Goal: Task Accomplishment & Management: Manage account settings

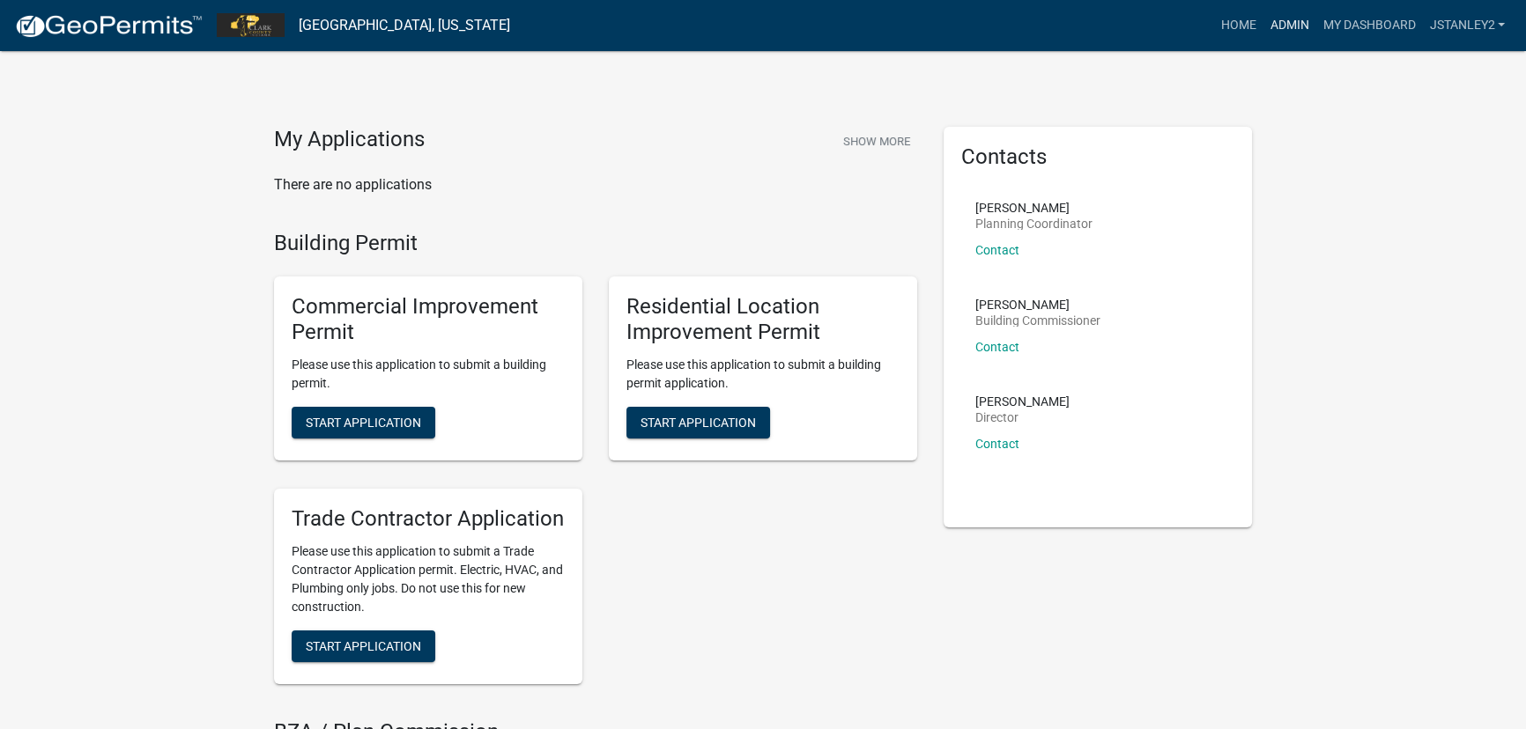
click at [1284, 24] on link "Admin" at bounding box center [1288, 25] width 53 height 33
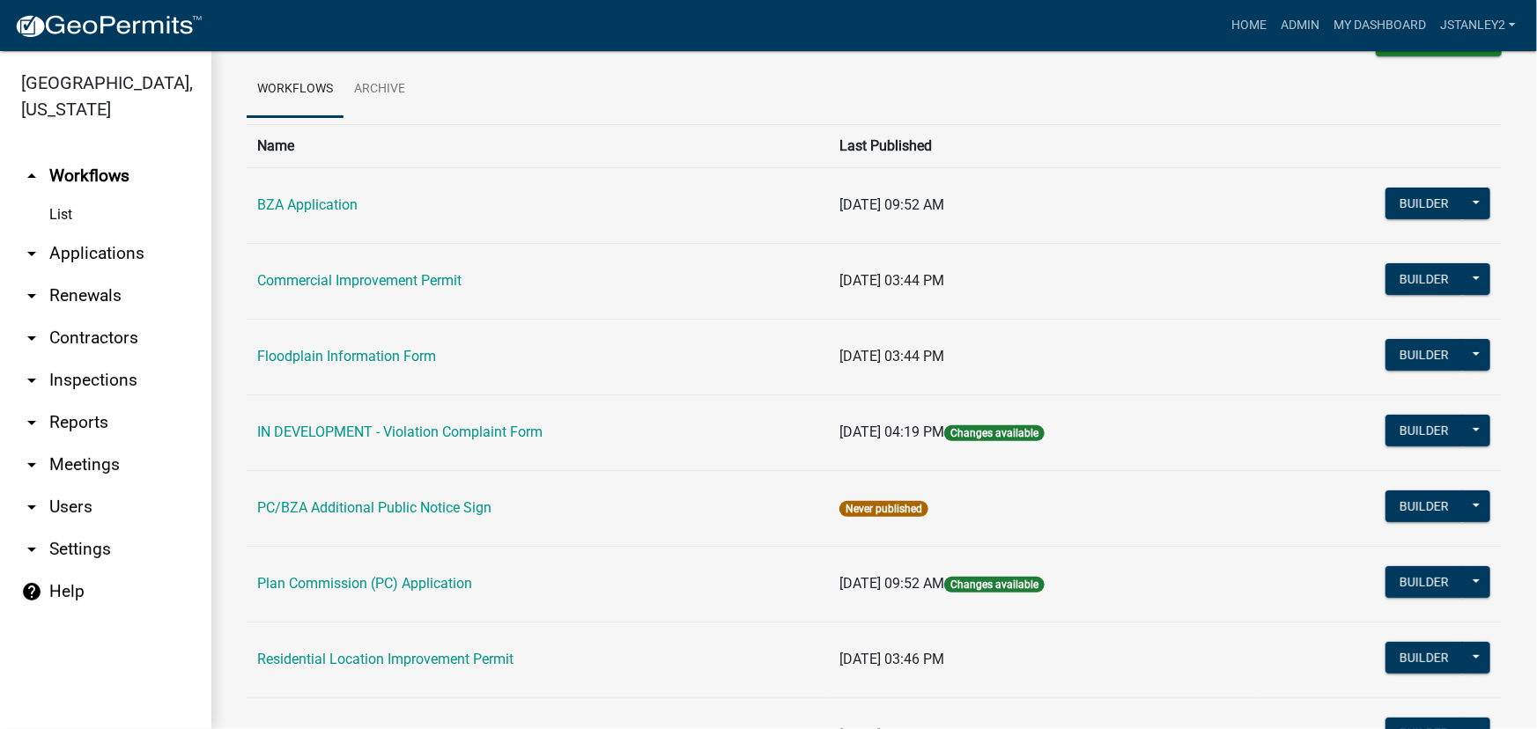
scroll to position [73, 0]
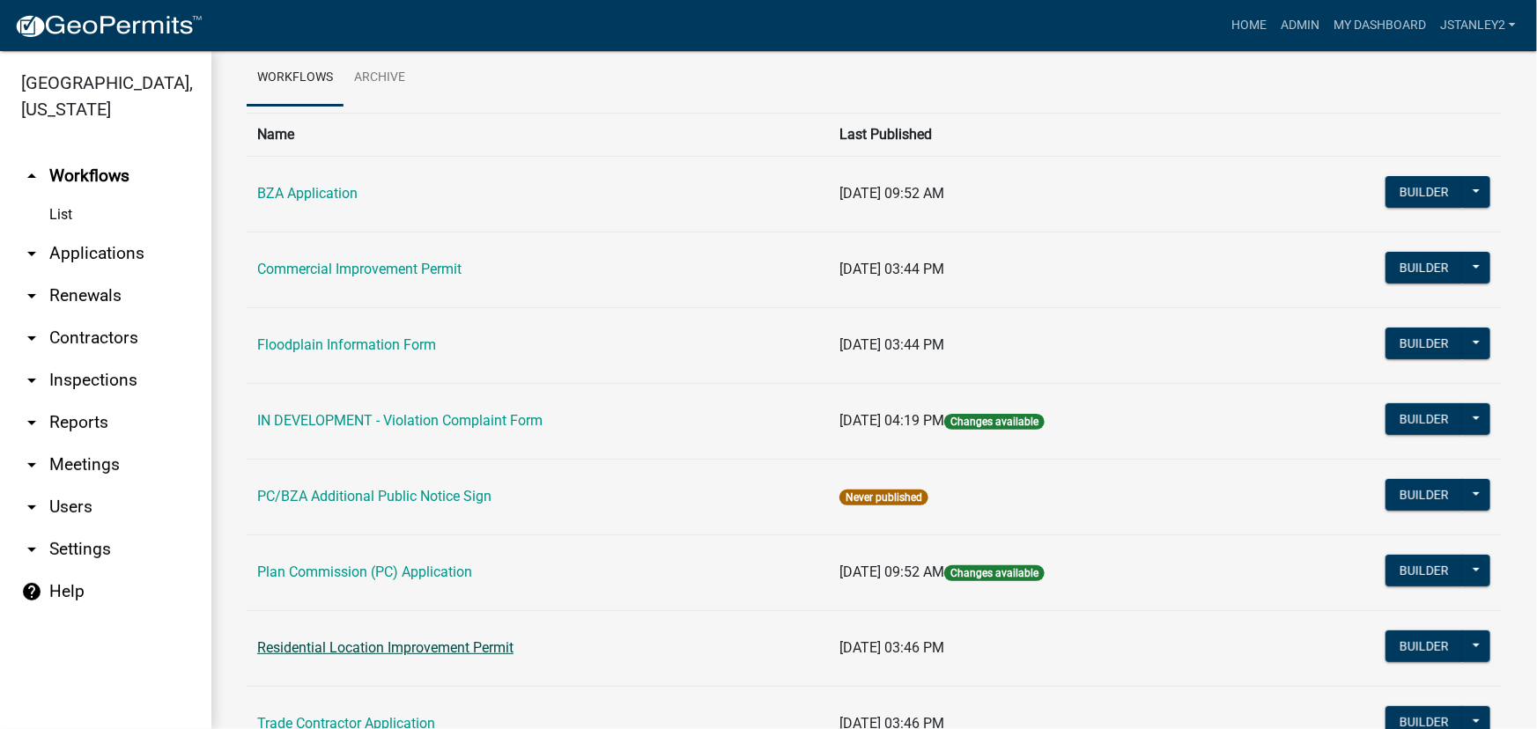
click at [355, 646] on link "Residential Location Improvement Permit" at bounding box center [385, 648] width 256 height 17
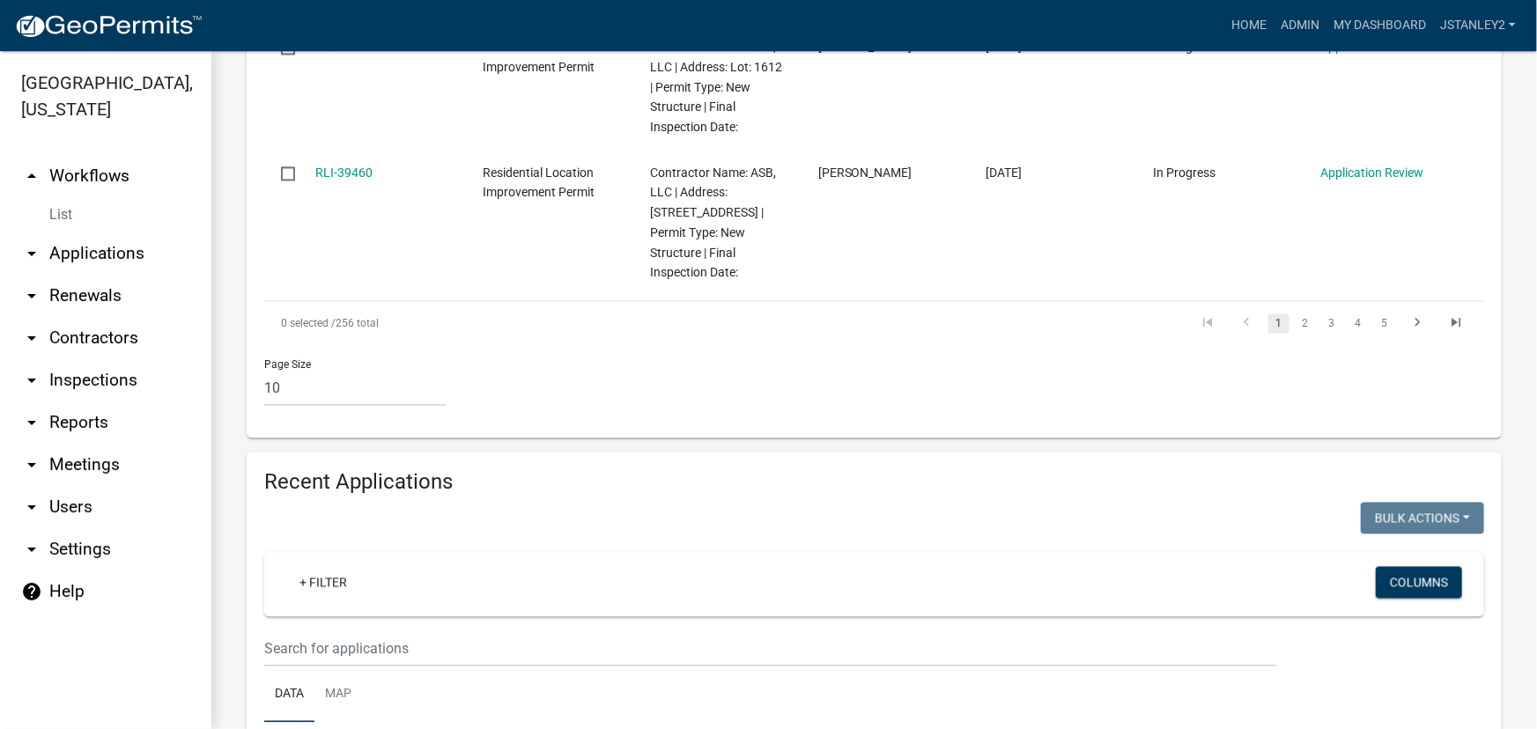
scroll to position [1932, 0]
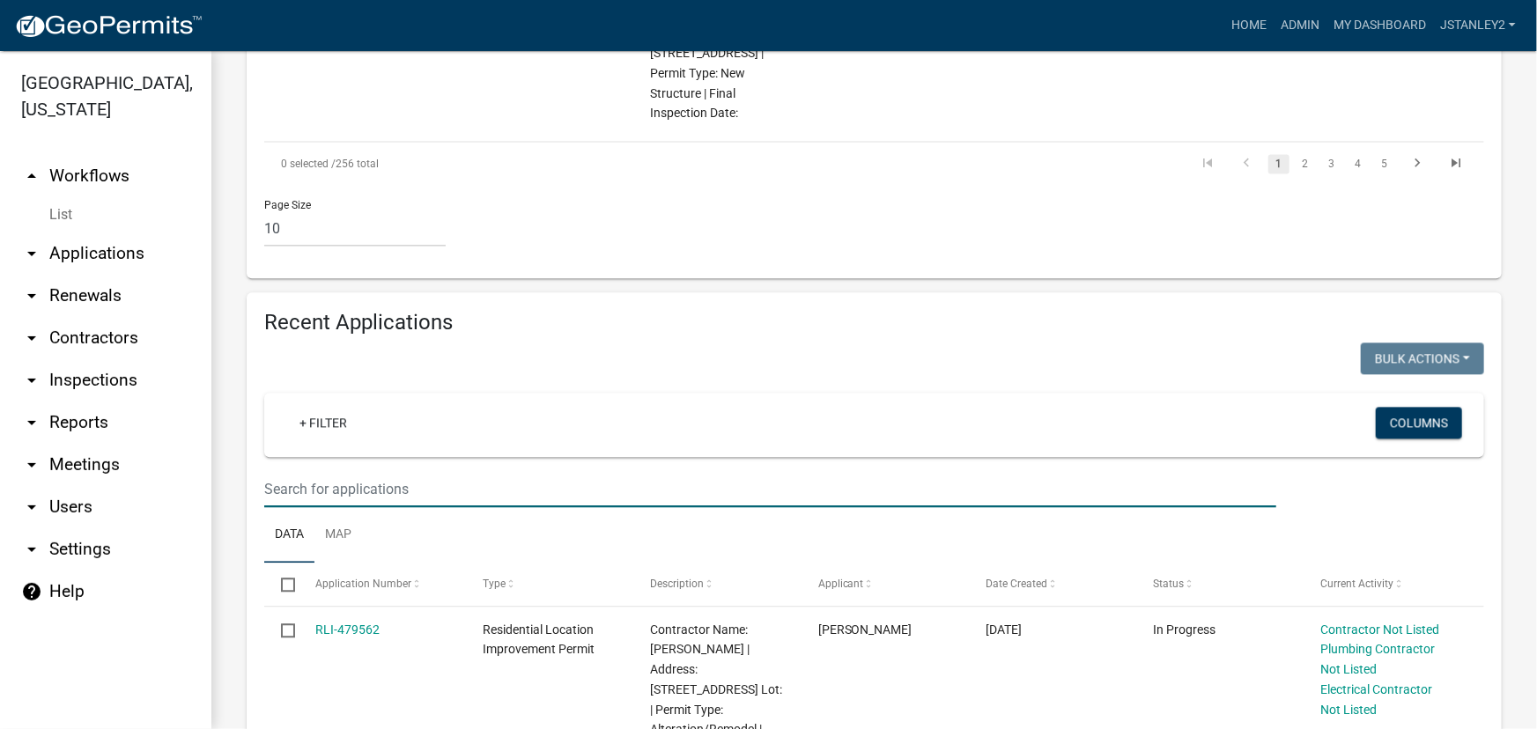
click at [292, 471] on input "text" at bounding box center [770, 489] width 1012 height 36
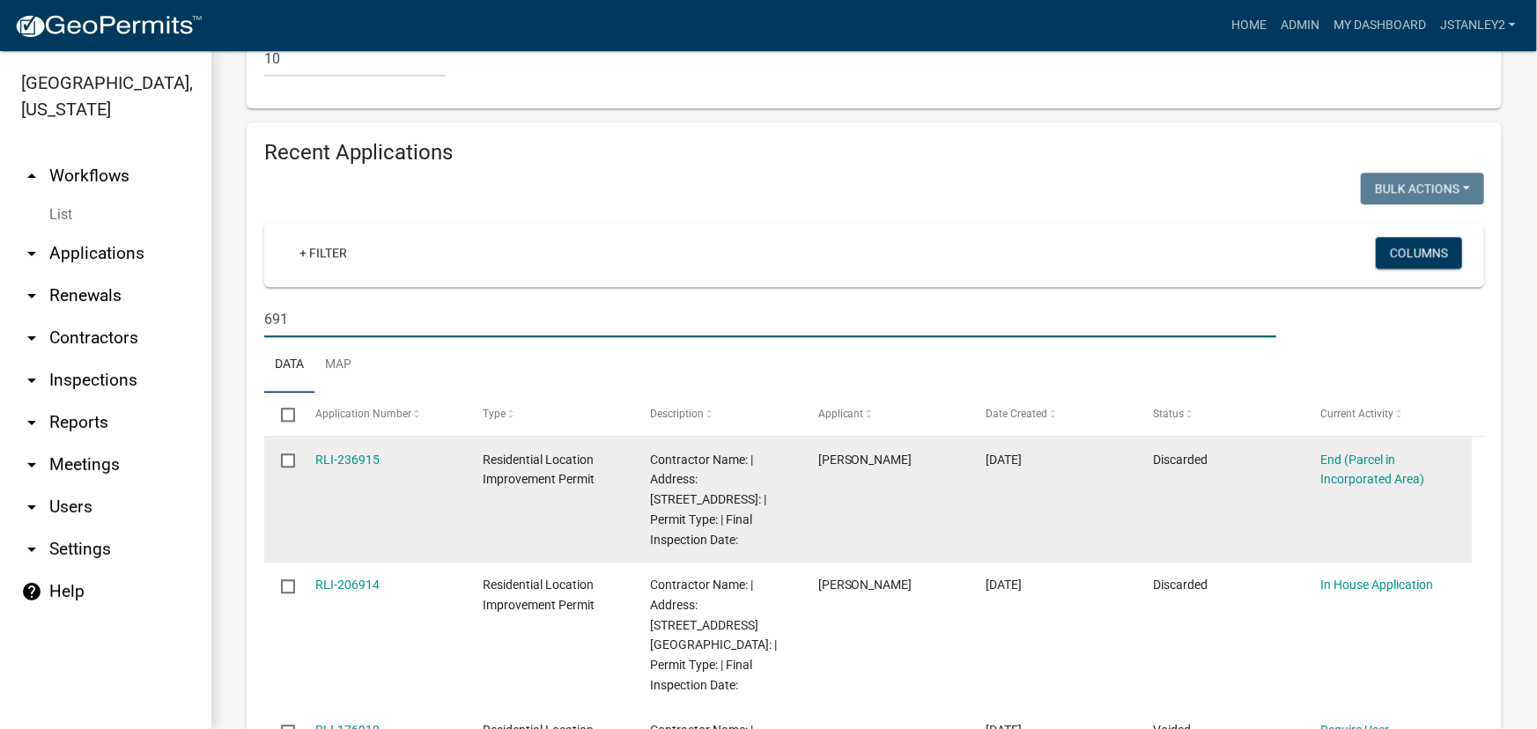
scroll to position [2092, 0]
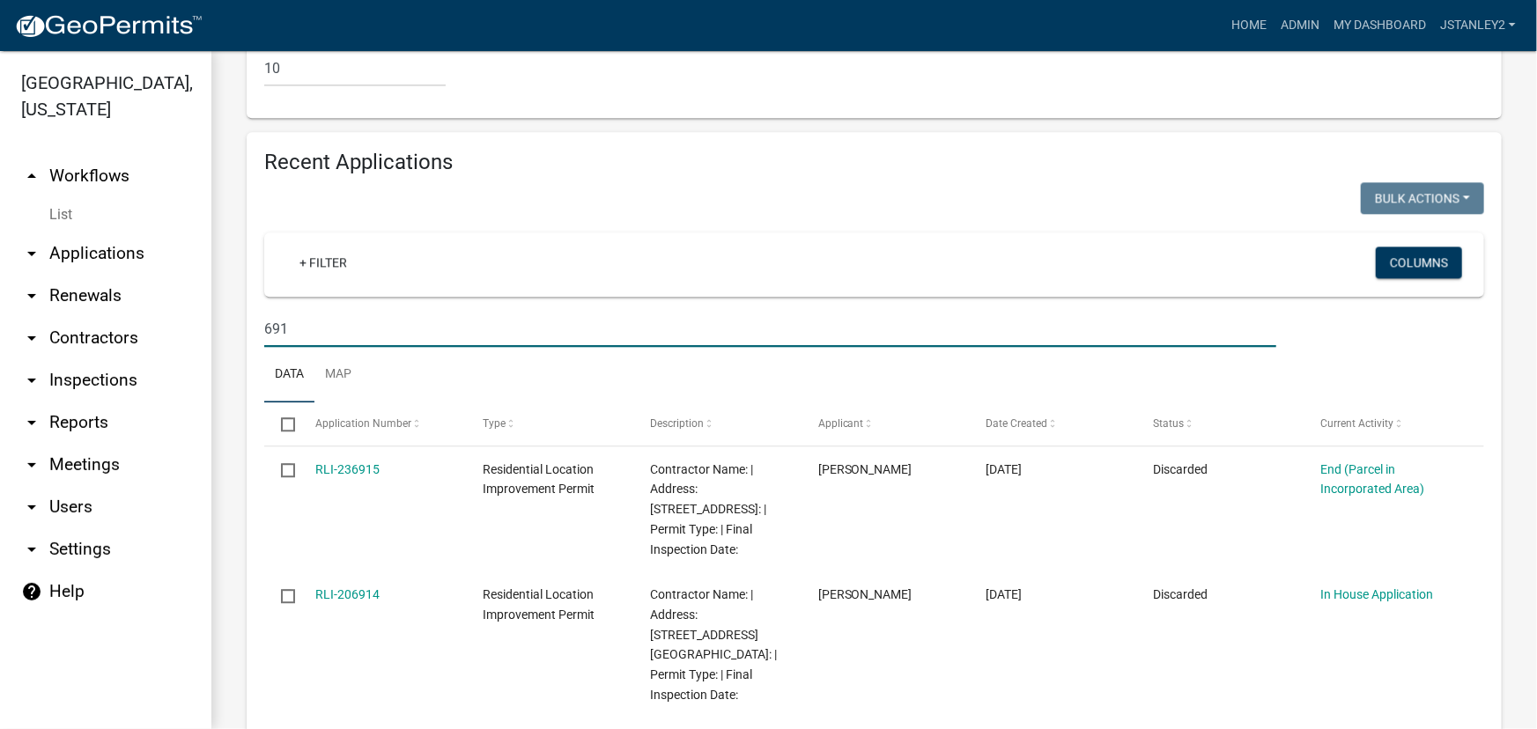
click at [314, 311] on input "691" at bounding box center [770, 329] width 1012 height 36
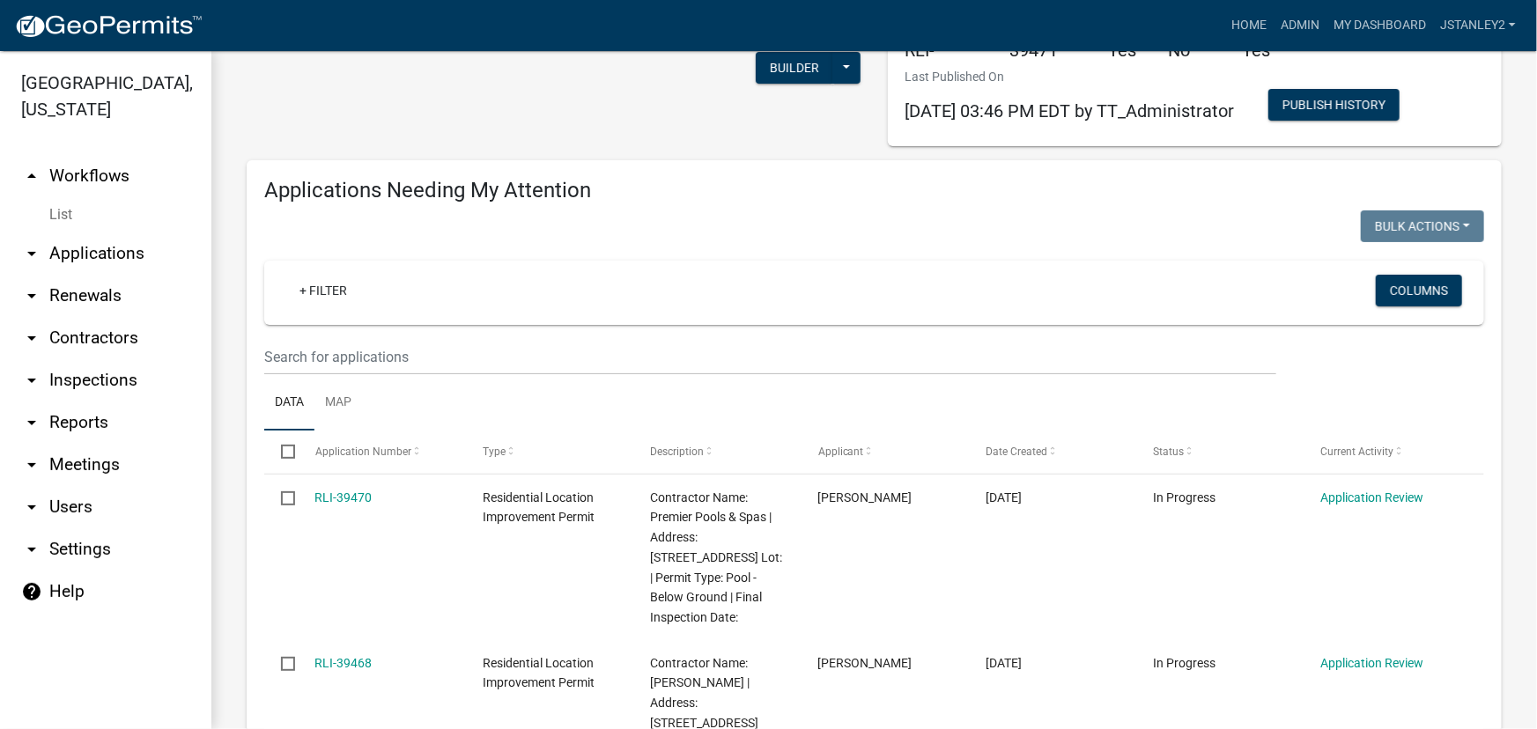
scroll to position [48, 0]
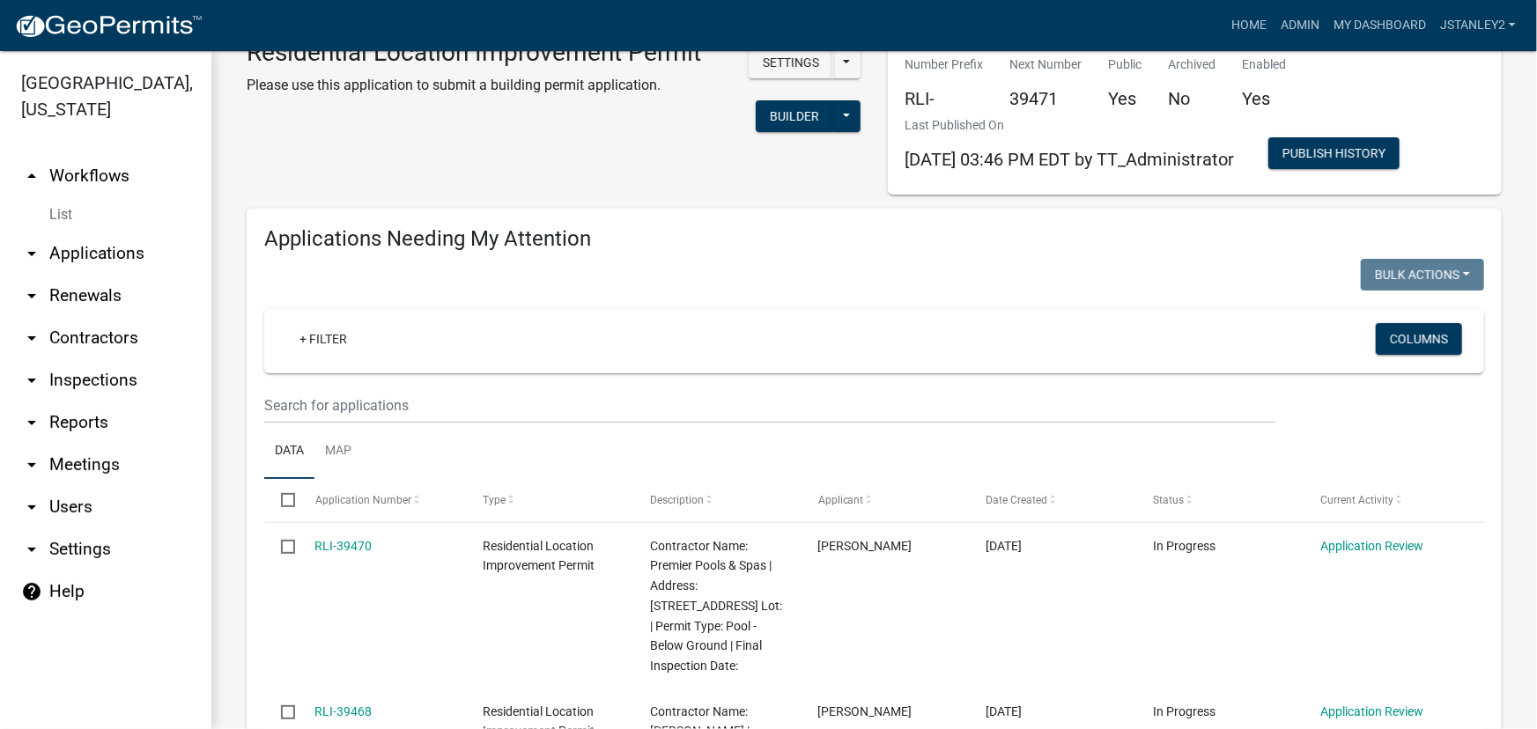
type input "691 sun"
click at [284, 402] on input "text" at bounding box center [770, 406] width 1012 height 36
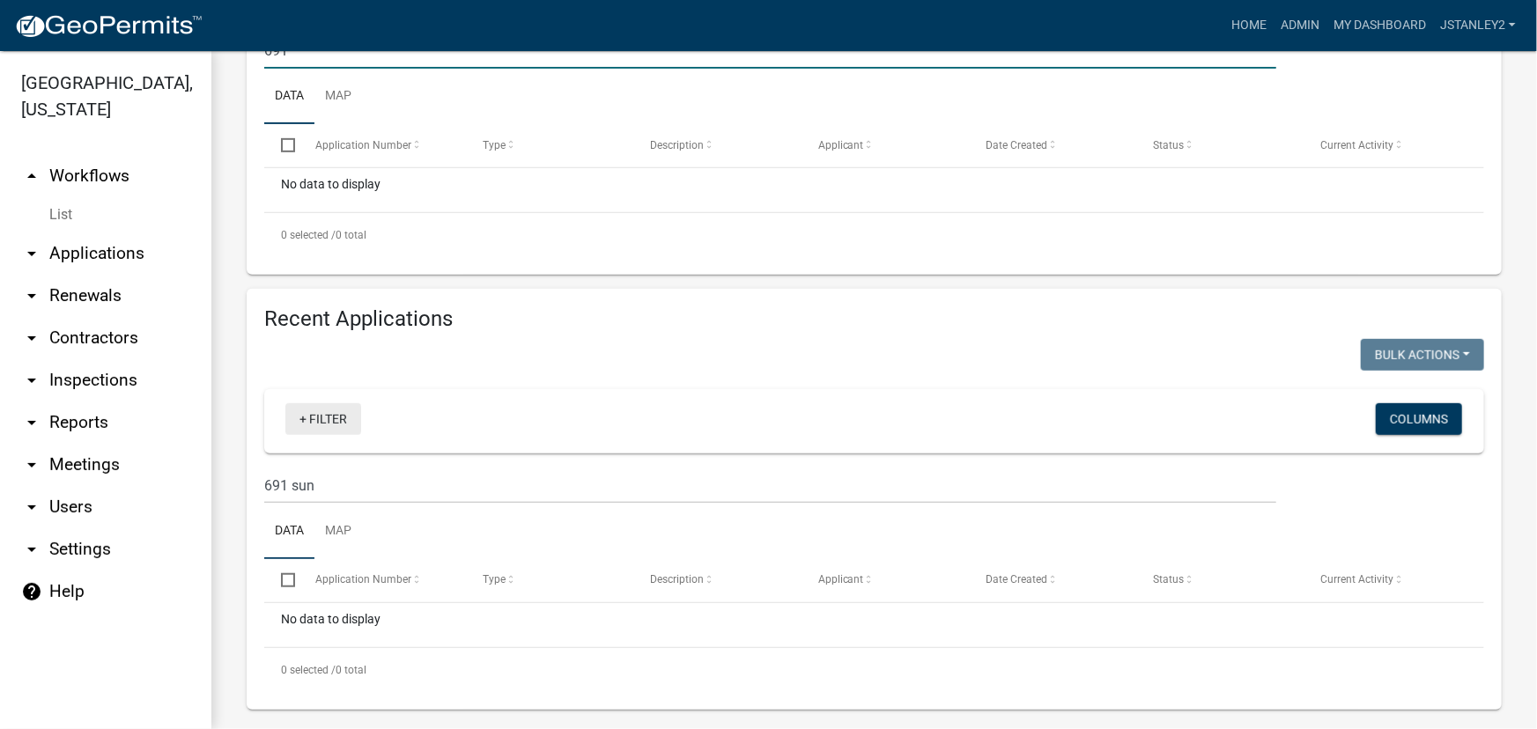
scroll to position [418, 0]
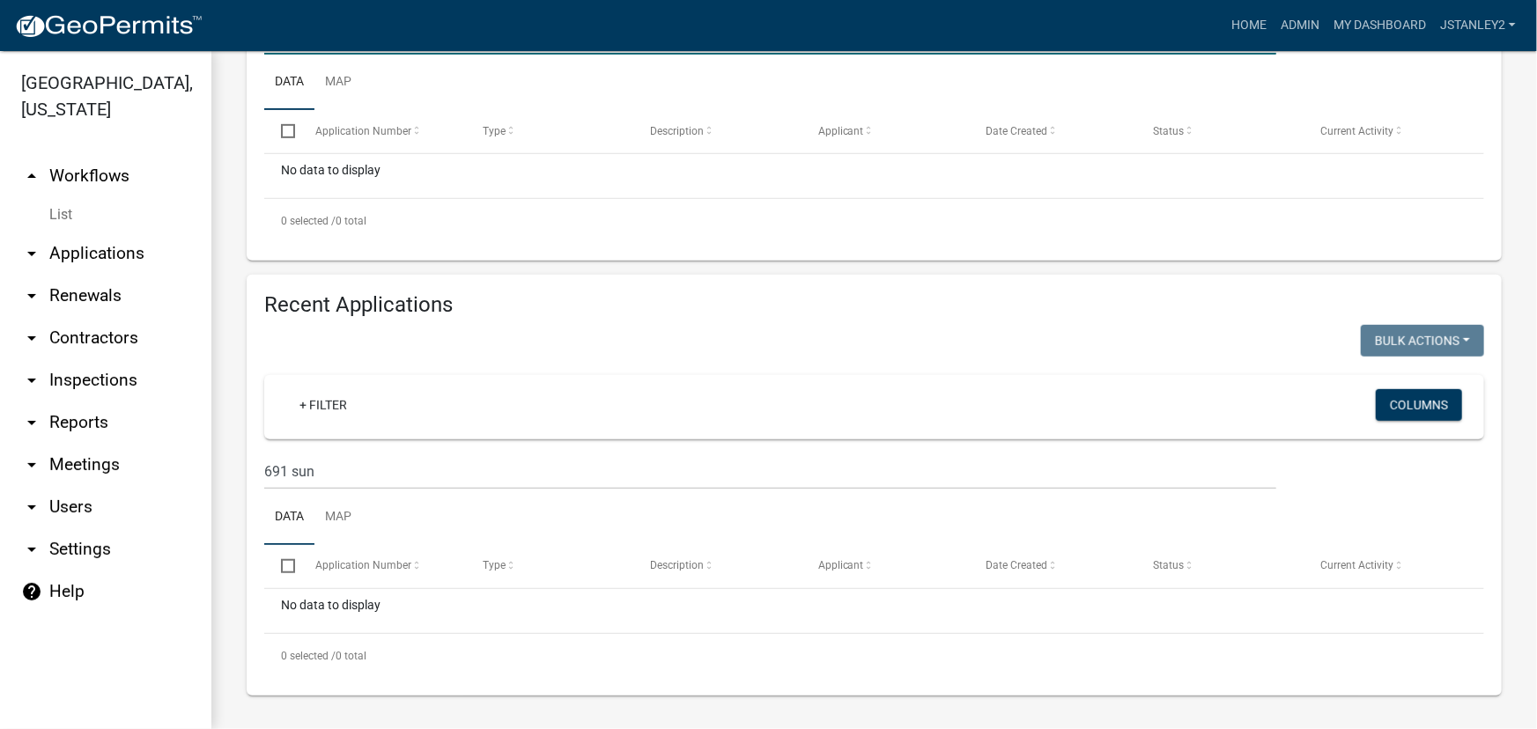
type input "691"
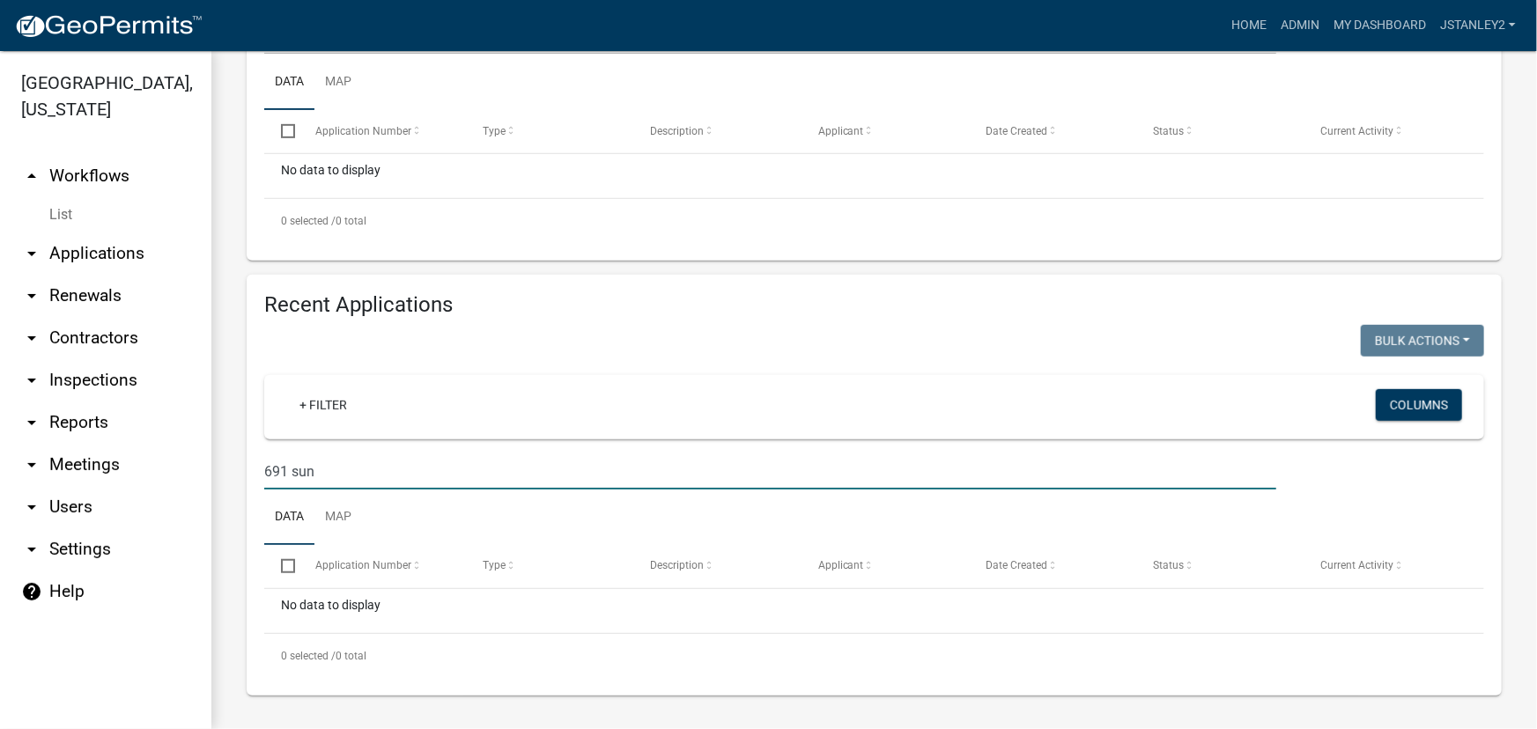
click at [319, 473] on input "691 sun" at bounding box center [770, 472] width 1012 height 36
type input "6"
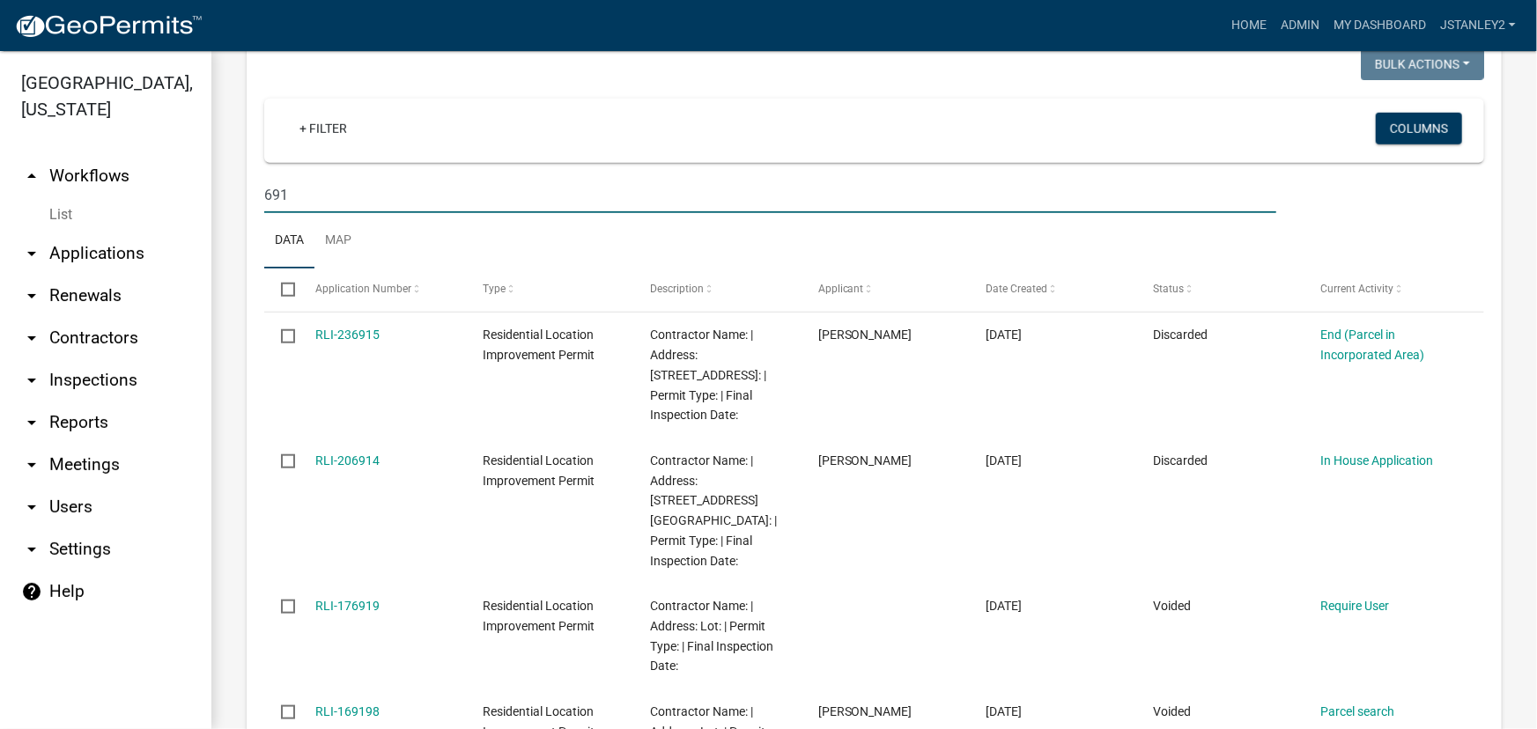
scroll to position [514, 0]
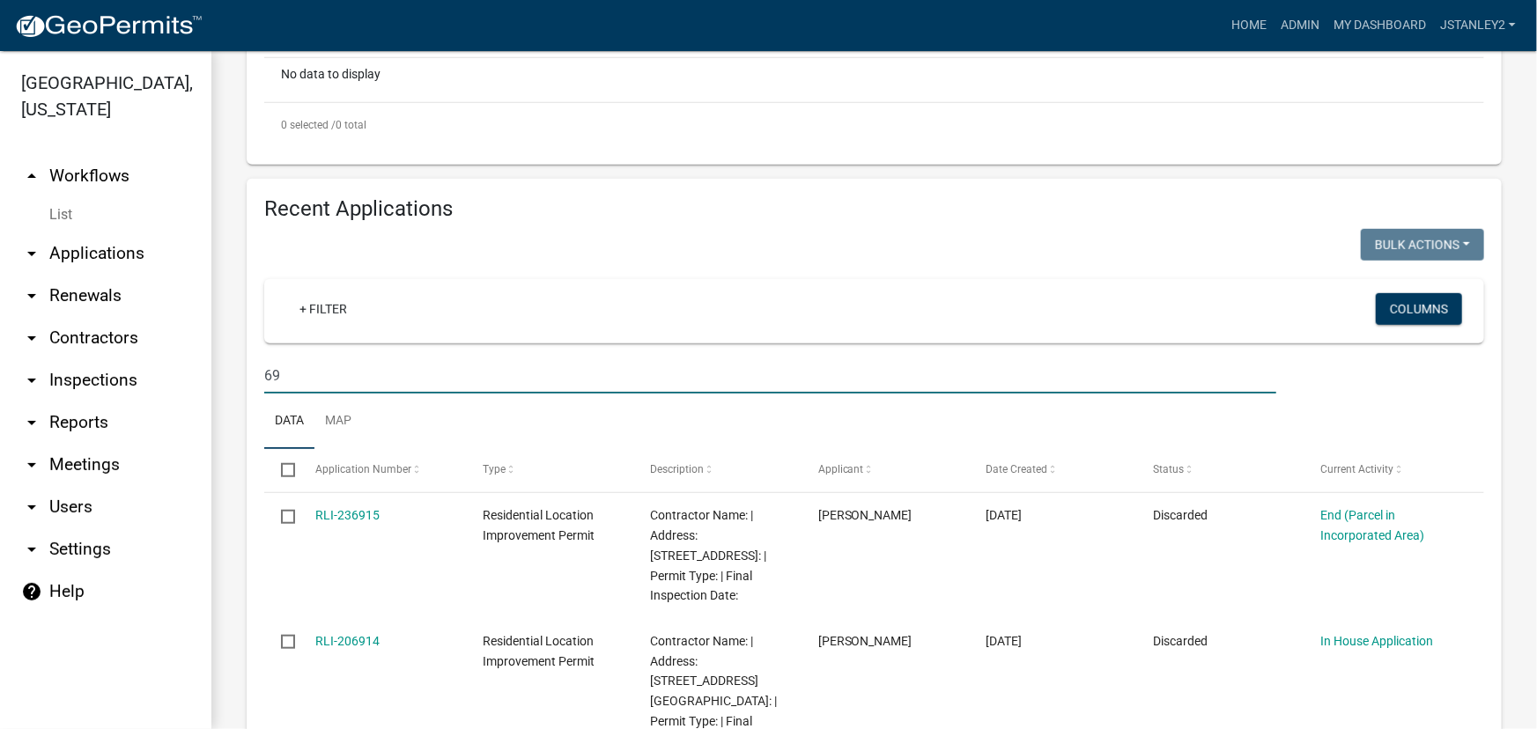
type input "6"
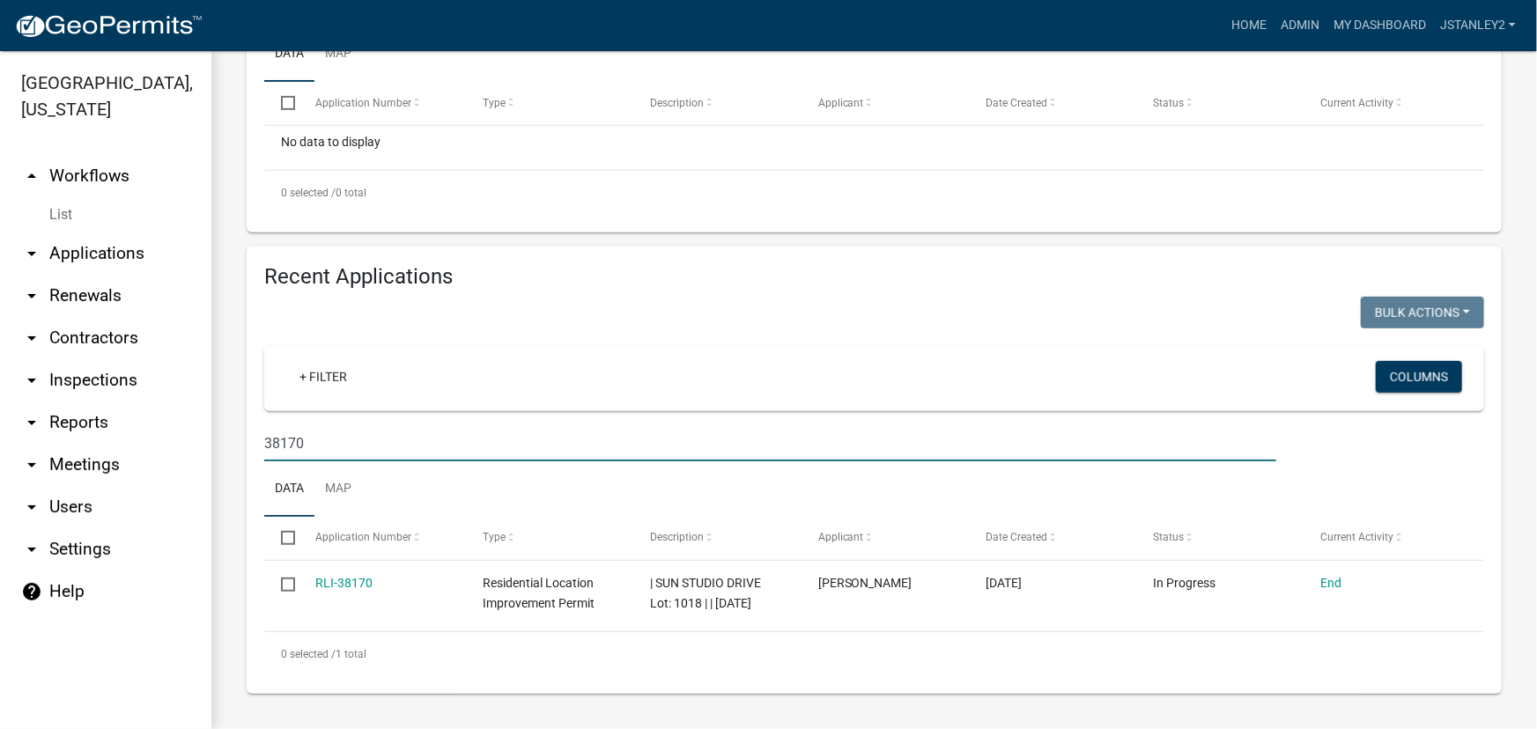
scroll to position [444, 0]
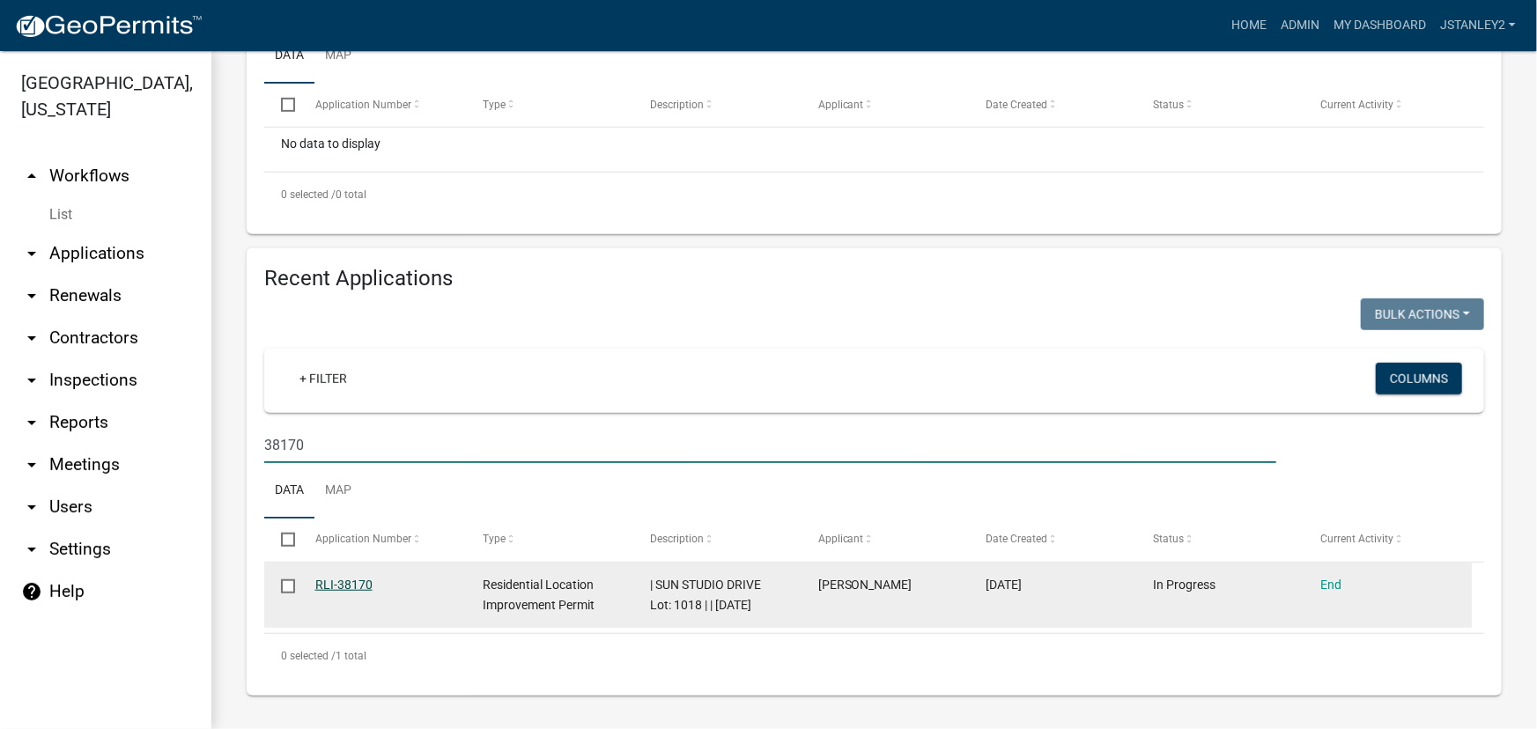
type input "38170"
click at [351, 581] on link "RLI-38170" at bounding box center [343, 585] width 57 height 14
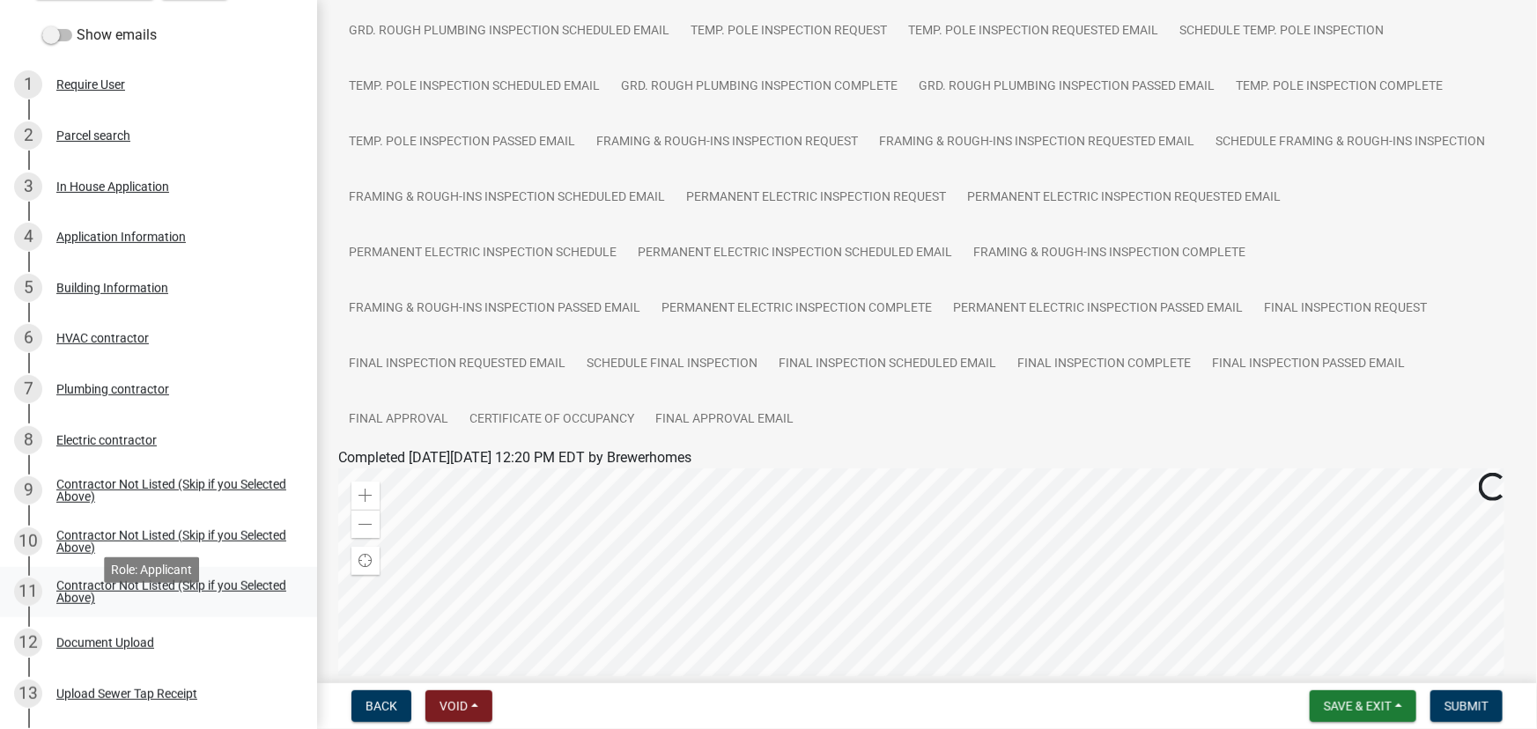
scroll to position [159, 0]
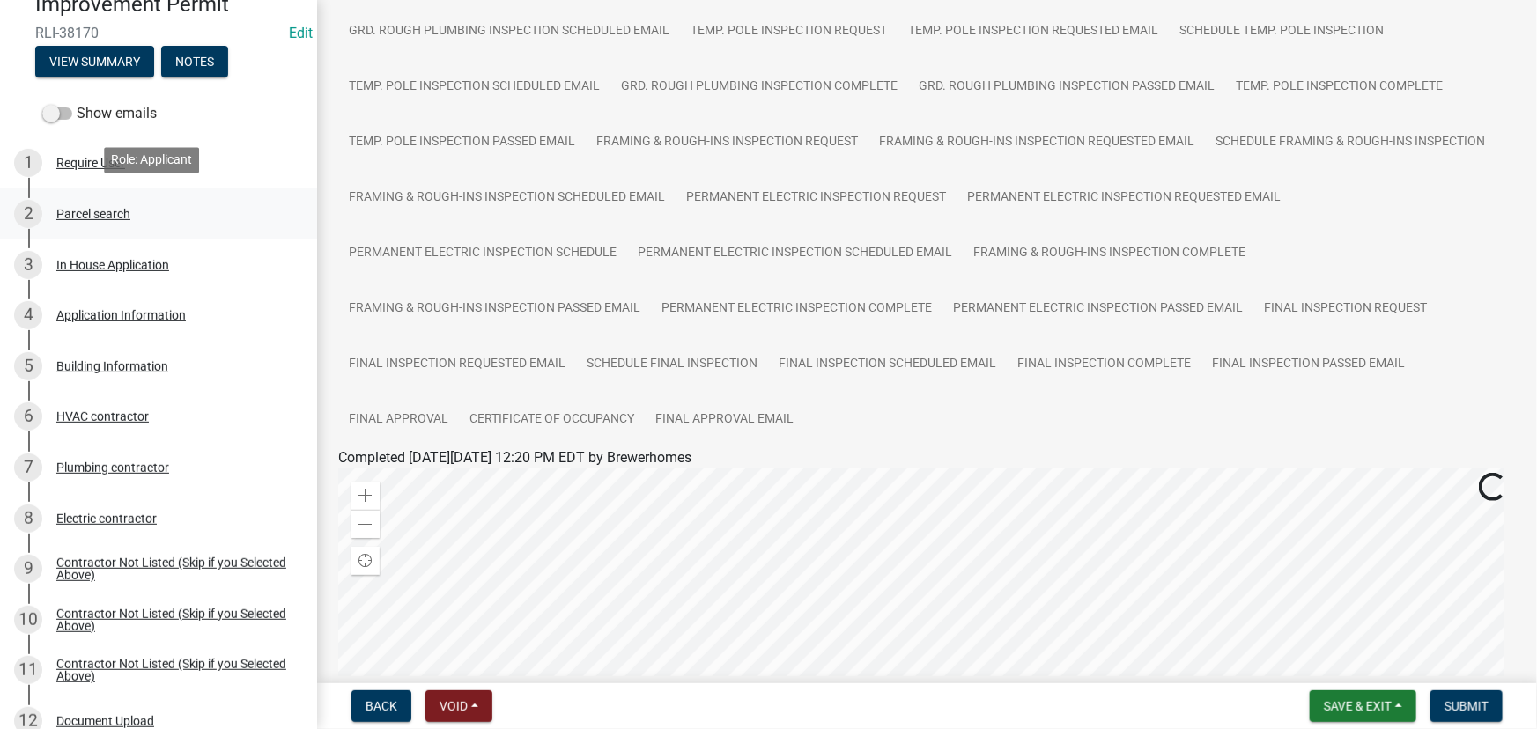
click at [115, 208] on div "Parcel search" at bounding box center [93, 214] width 74 height 12
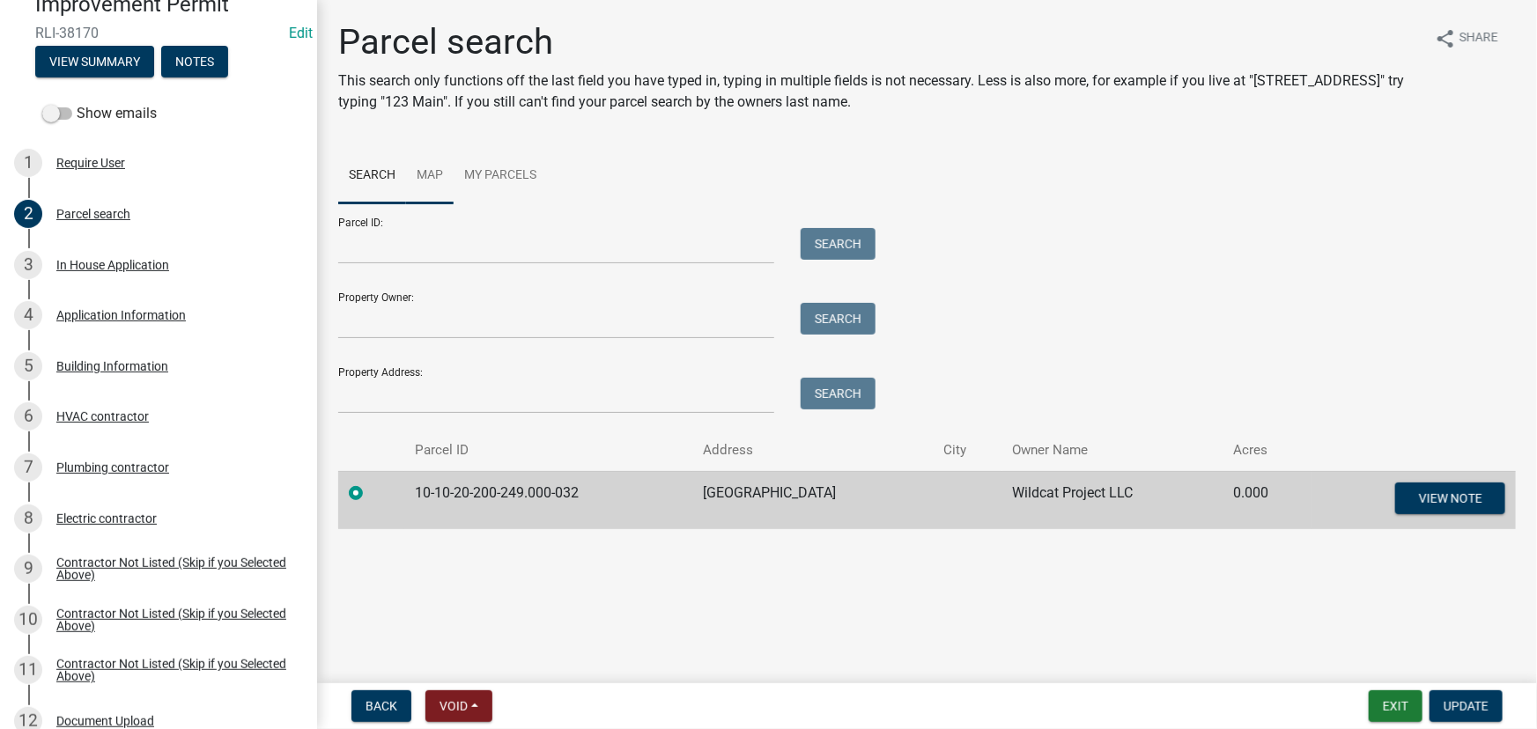
click at [440, 174] on link "Map" at bounding box center [430, 176] width 48 height 56
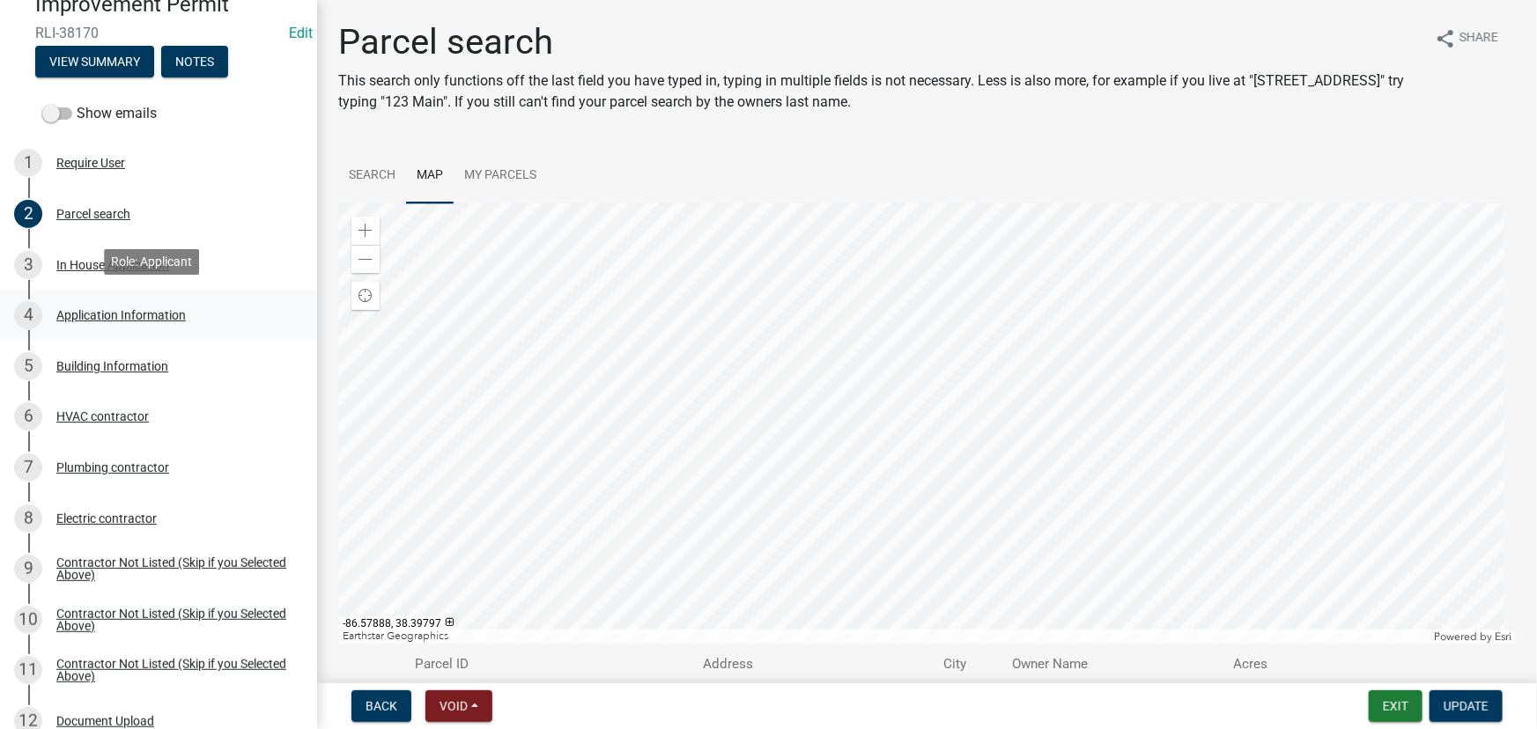
click at [136, 312] on div "Application Information" at bounding box center [120, 315] width 129 height 12
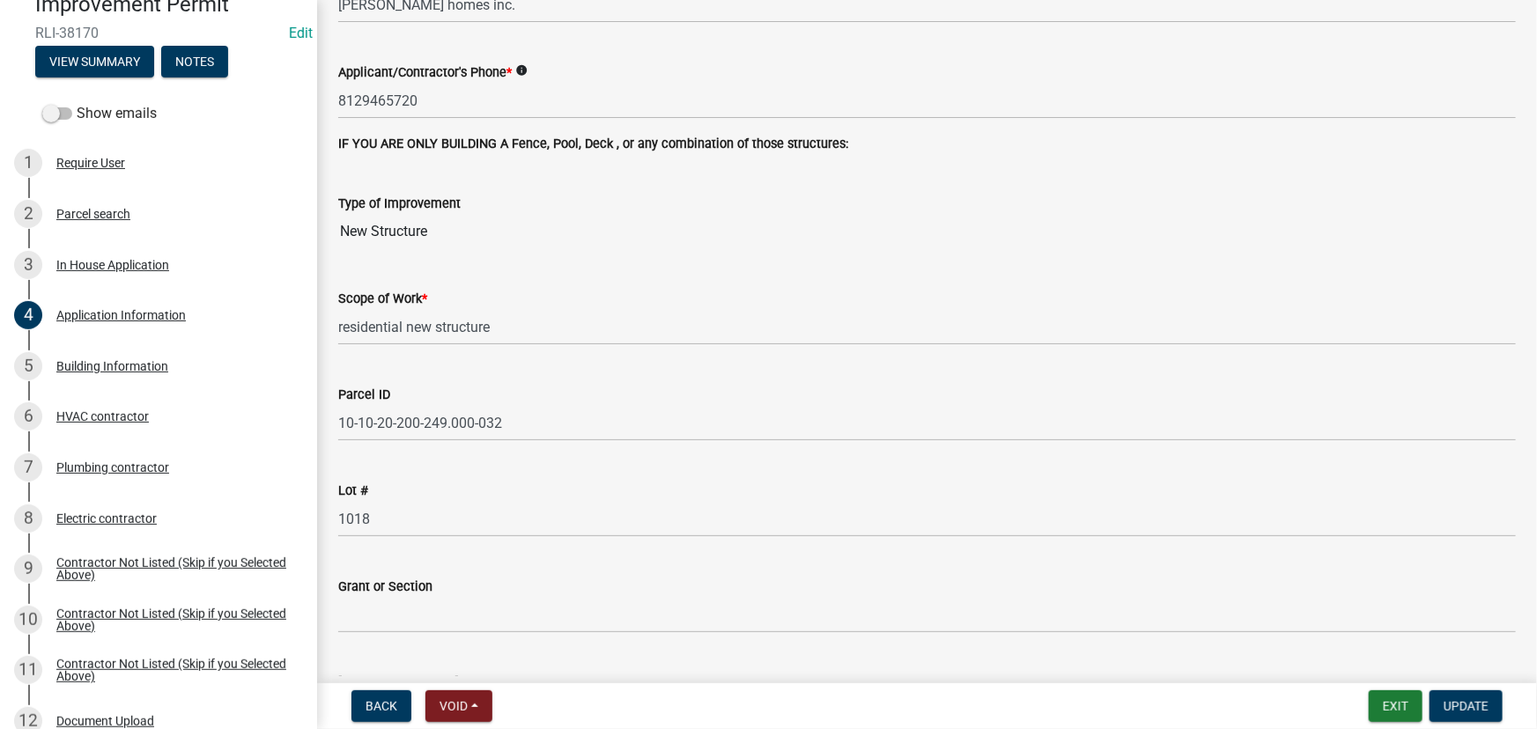
scroll to position [801, 0]
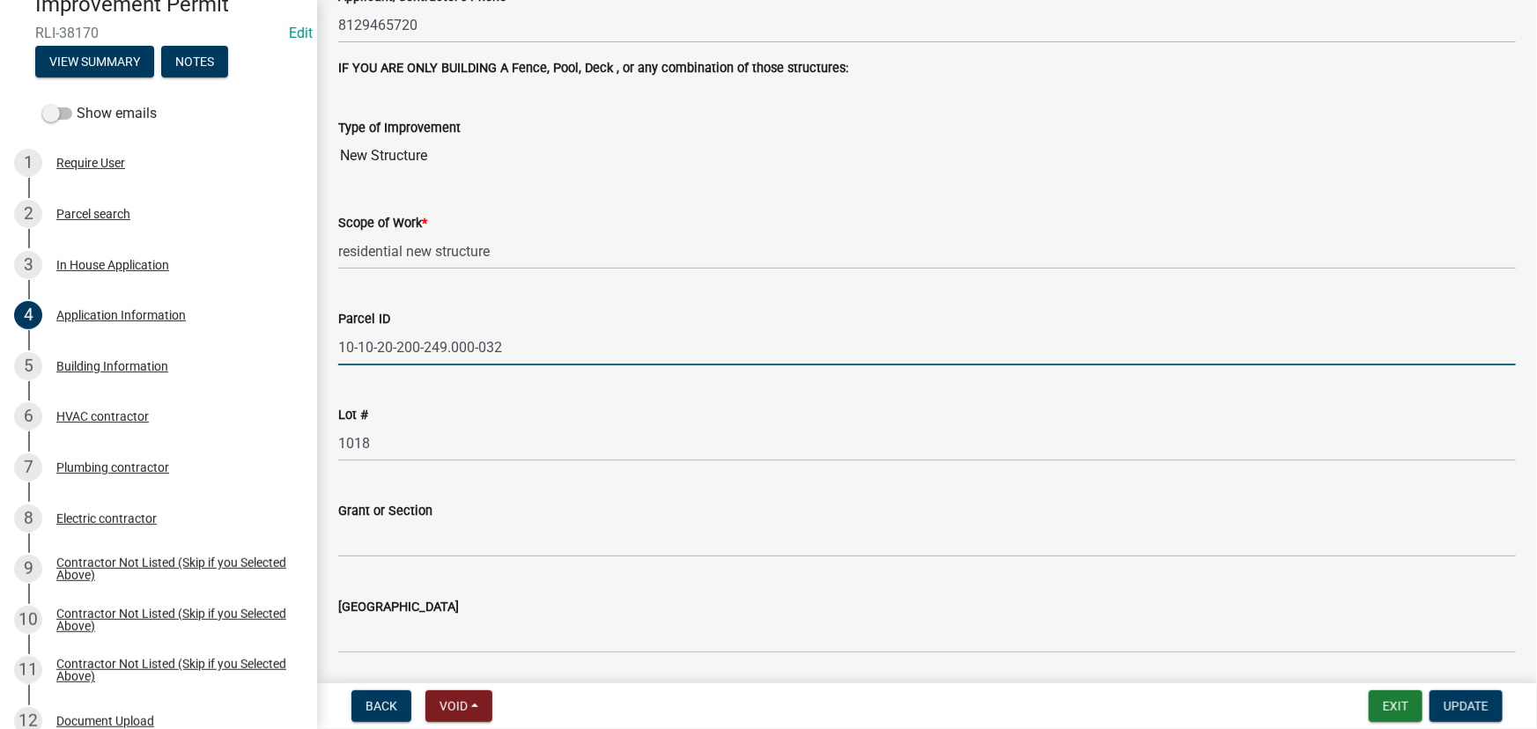
drag, startPoint x: 337, startPoint y: 347, endPoint x: 521, endPoint y: 347, distance: 184.1
click at [521, 347] on input "10-10-20-200-249.000-032" at bounding box center [927, 347] width 1178 height 36
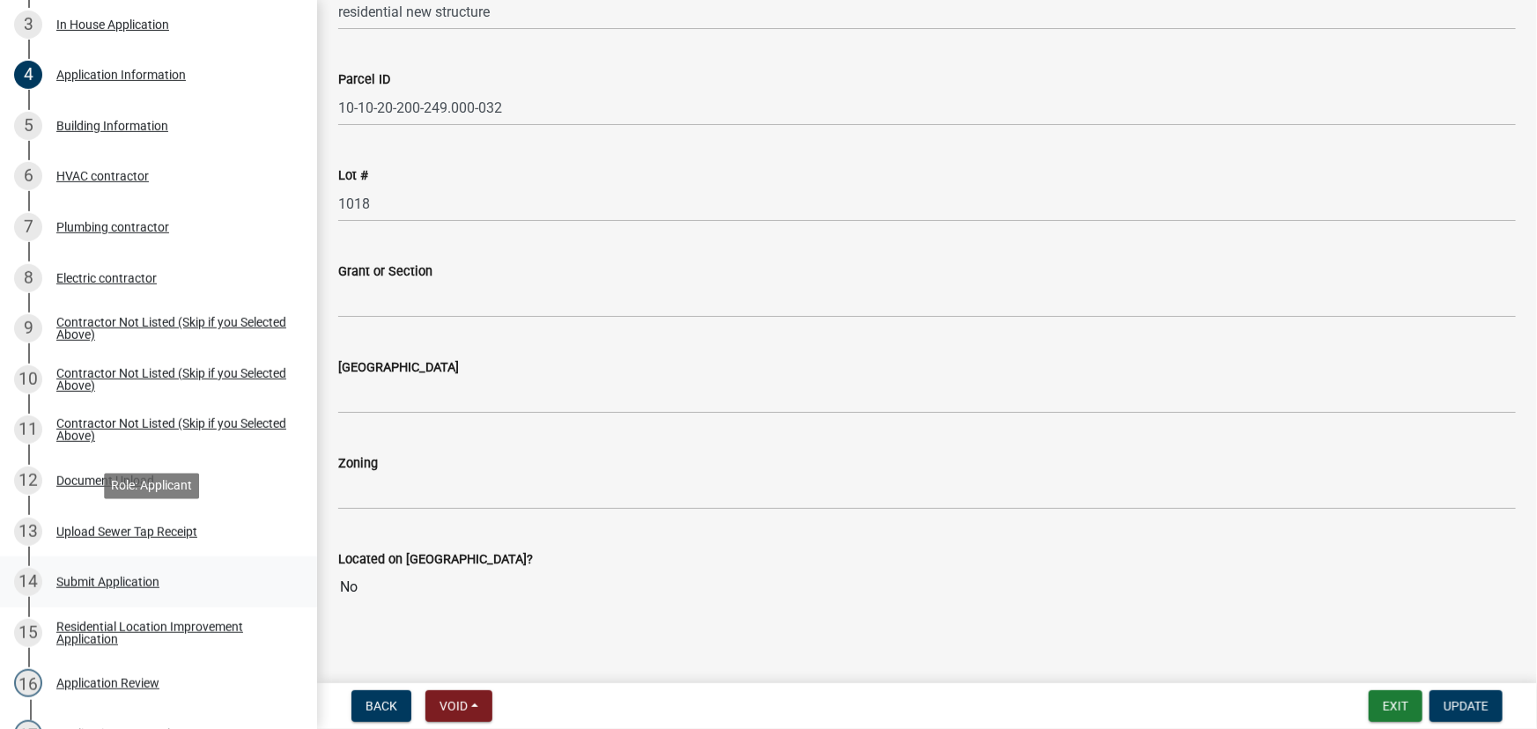
scroll to position [480, 0]
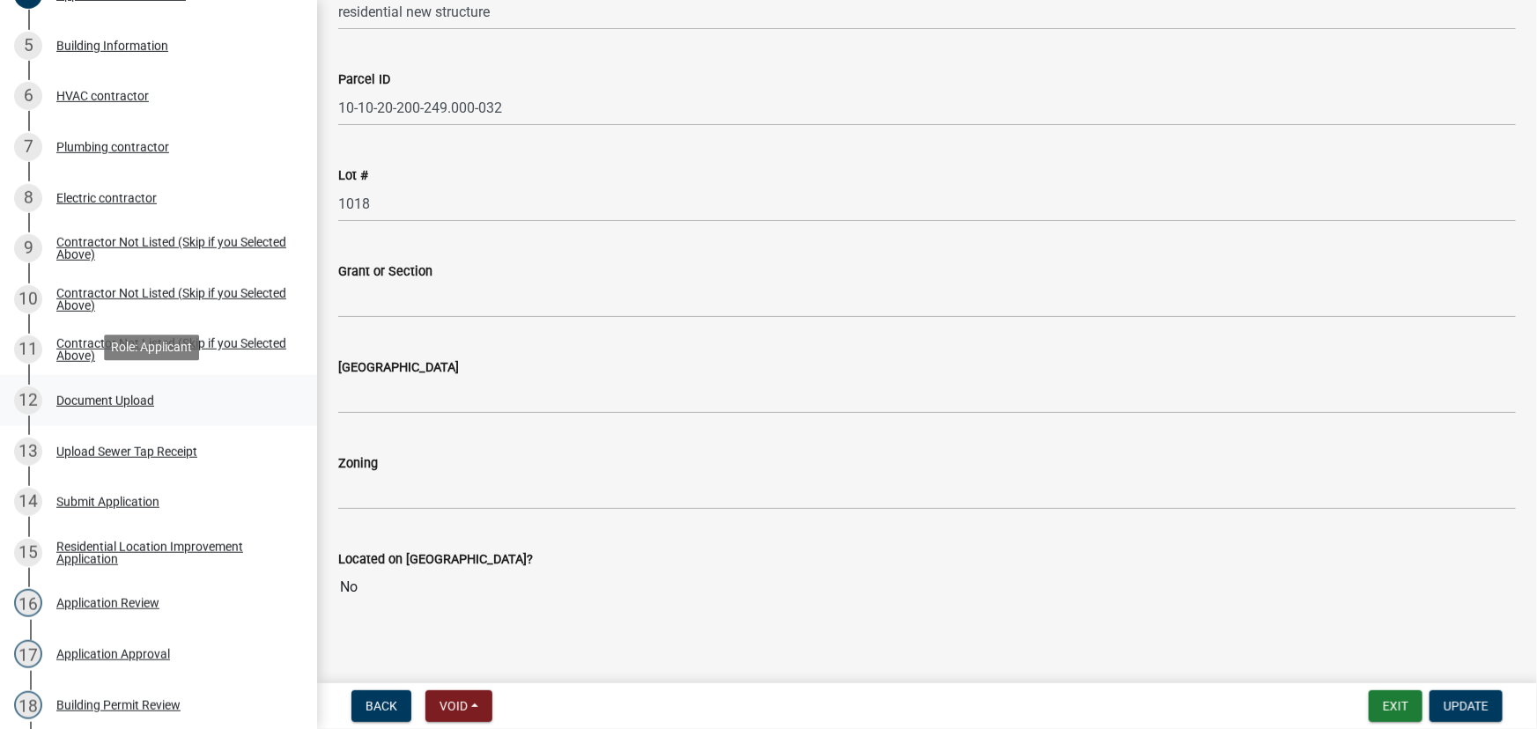
click at [143, 396] on div "Document Upload" at bounding box center [105, 401] width 98 height 12
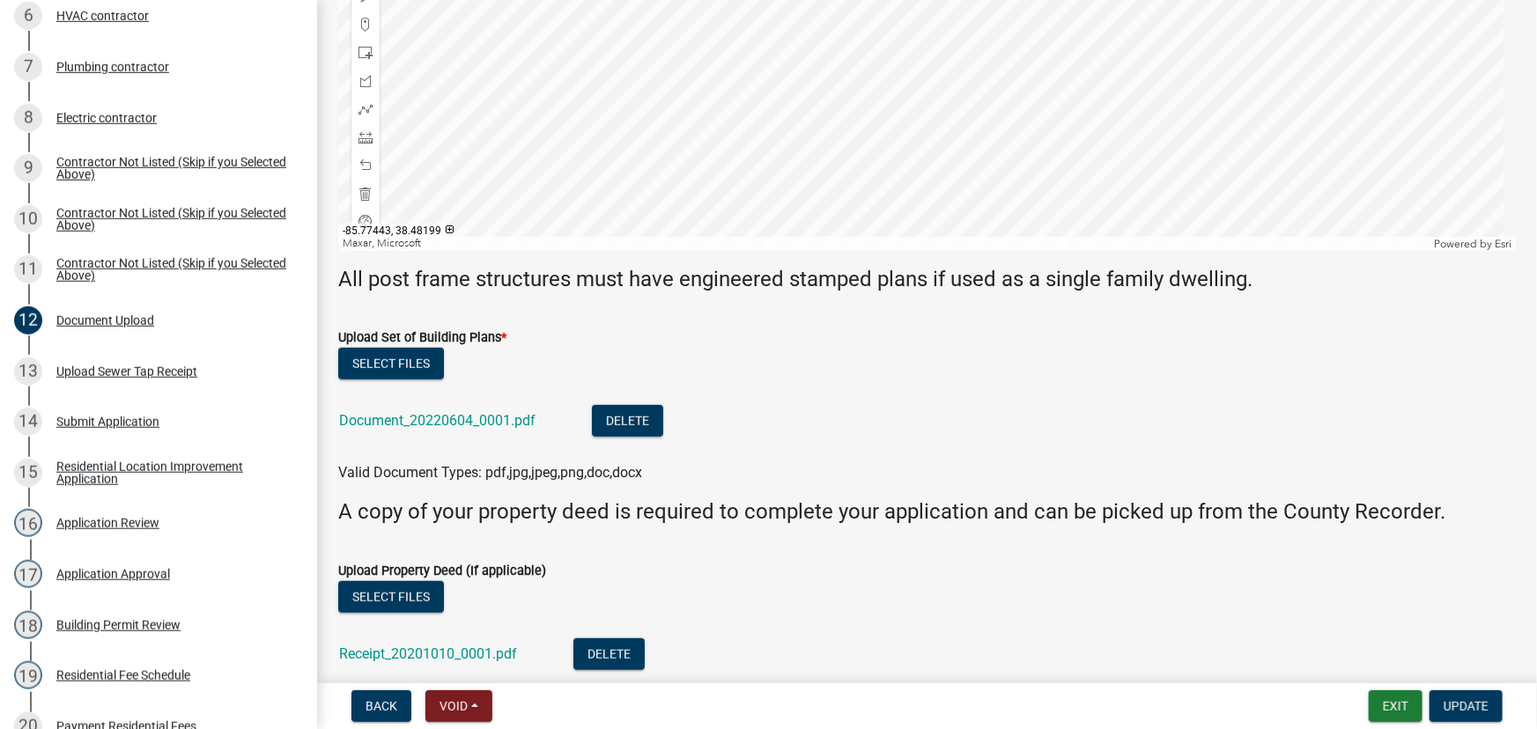
scroll to position [640, 0]
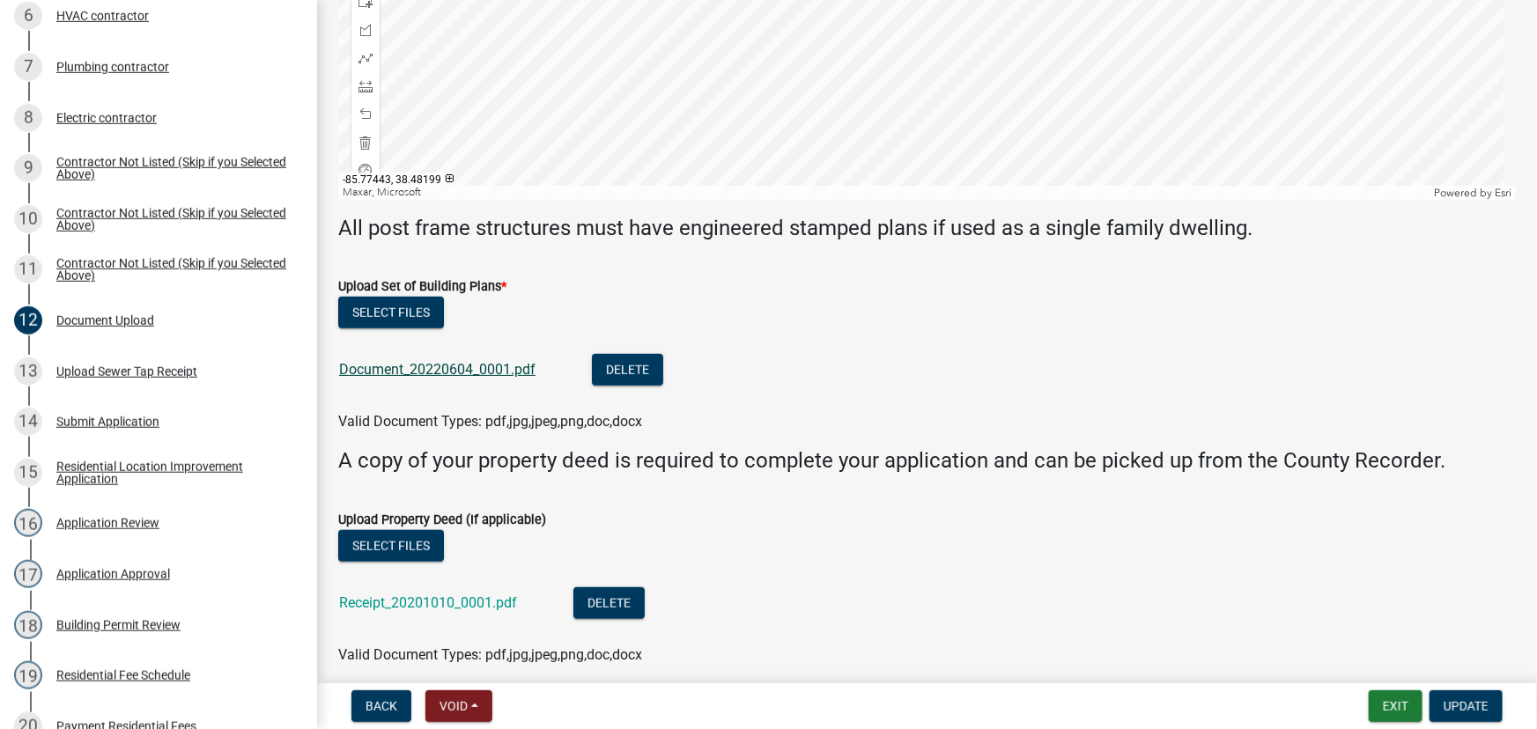
click at [448, 370] on link "Document_20220604_0001.pdf" at bounding box center [437, 369] width 196 height 17
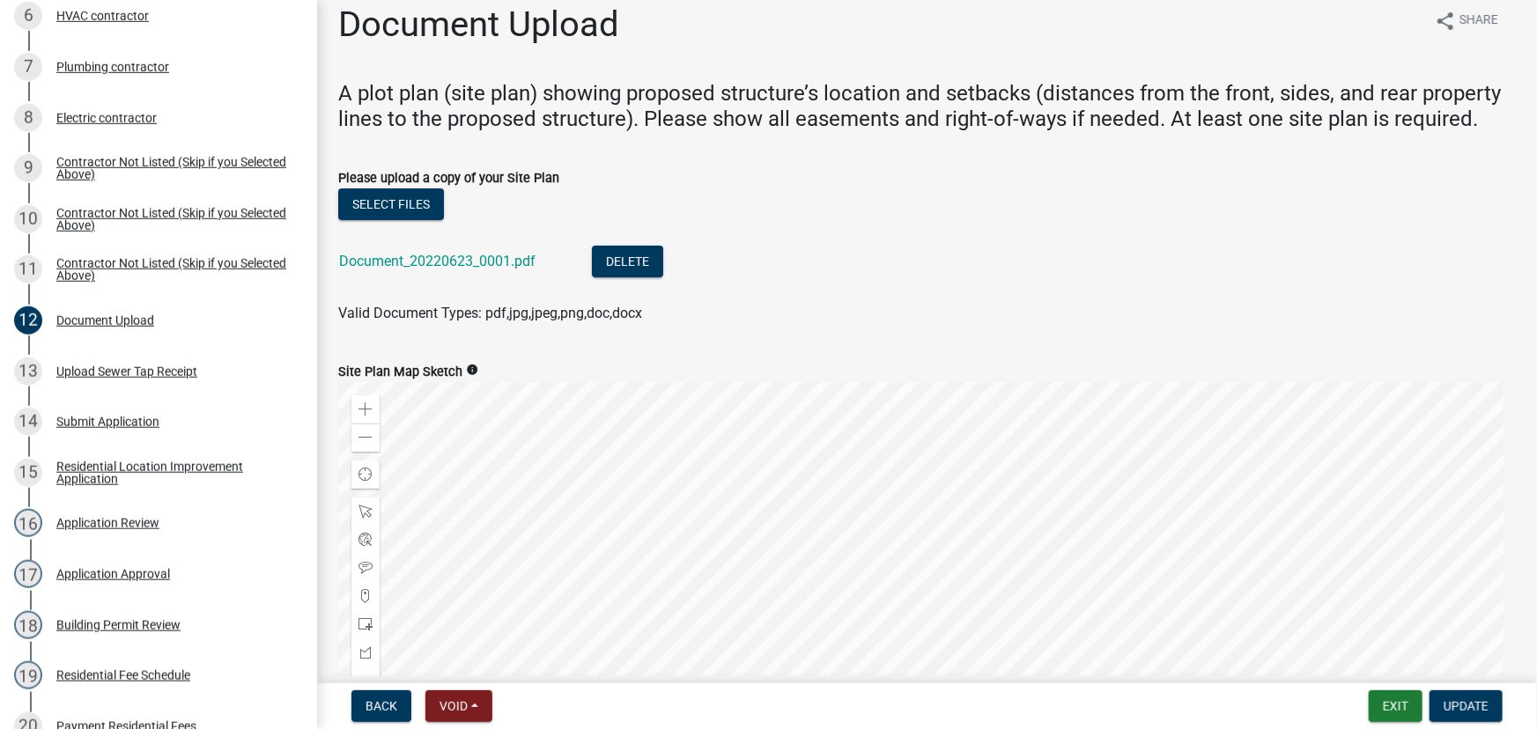
scroll to position [0, 0]
